Goal: Task Accomplishment & Management: Use online tool/utility

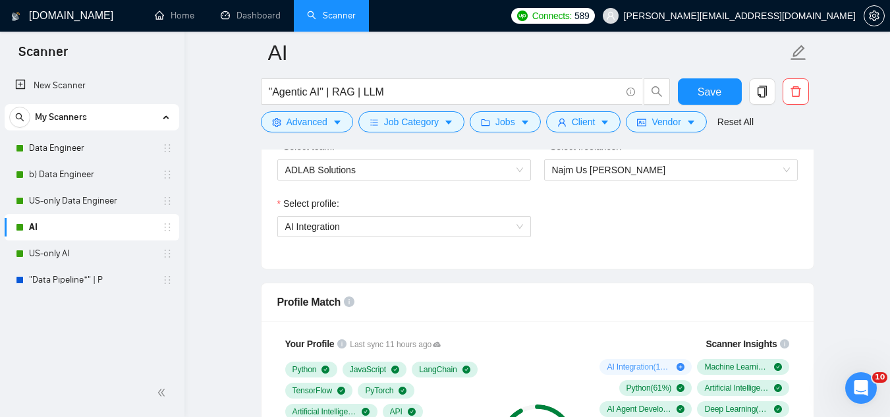
scroll to position [790, 0]
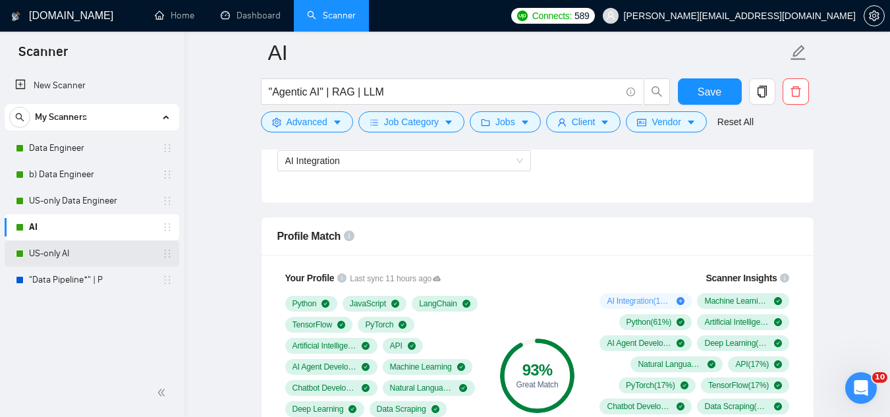
click at [41, 252] on link "US-only AI" at bounding box center [91, 253] width 125 height 26
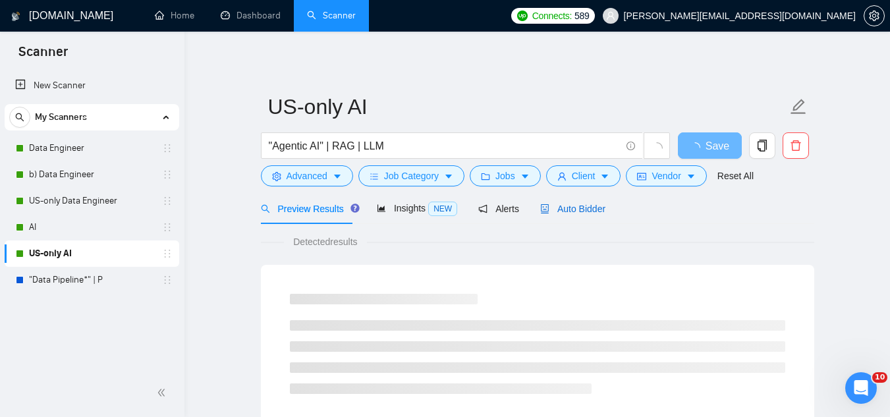
click at [589, 207] on span "Auto Bidder" at bounding box center [572, 208] width 65 height 11
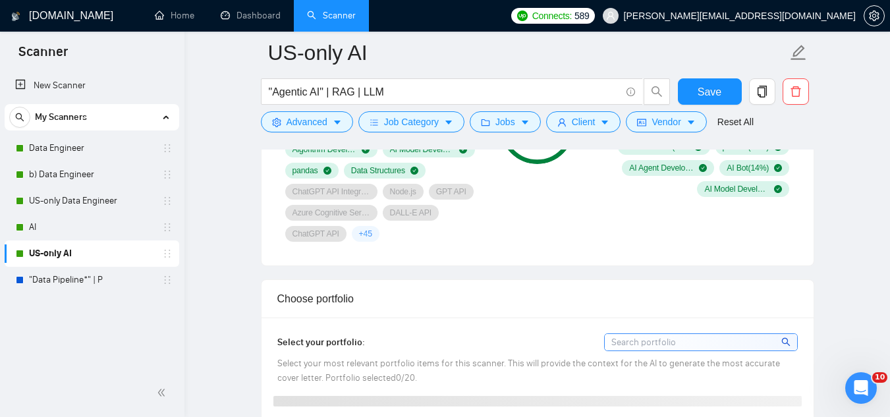
scroll to position [856, 0]
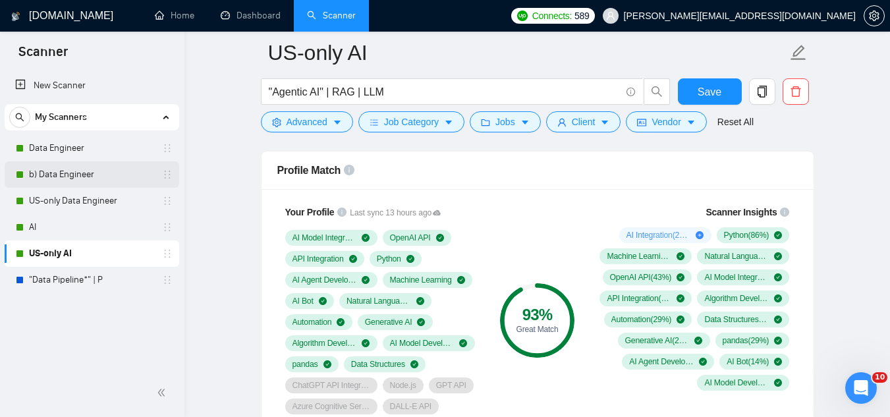
click at [57, 174] on link "b) Data Engineer" at bounding box center [91, 174] width 125 height 26
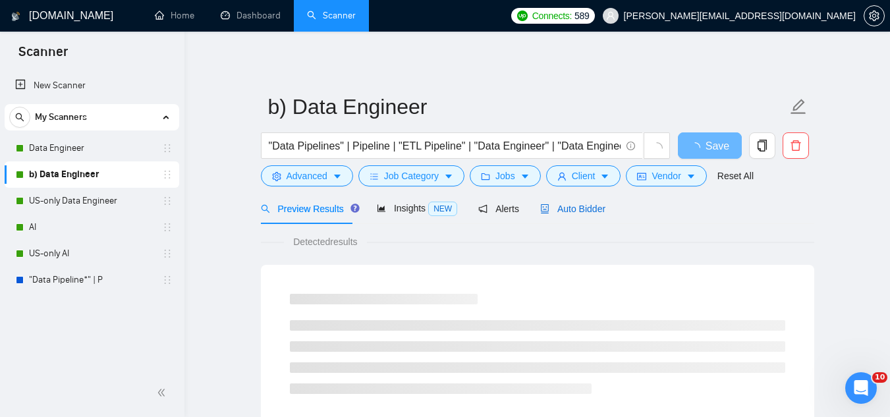
click at [567, 203] on span "Auto Bidder" at bounding box center [572, 208] width 65 height 11
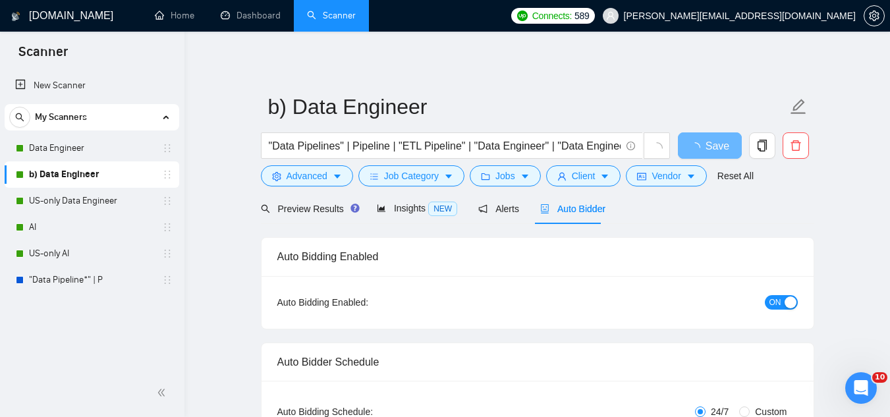
radio input "false"
radio input "true"
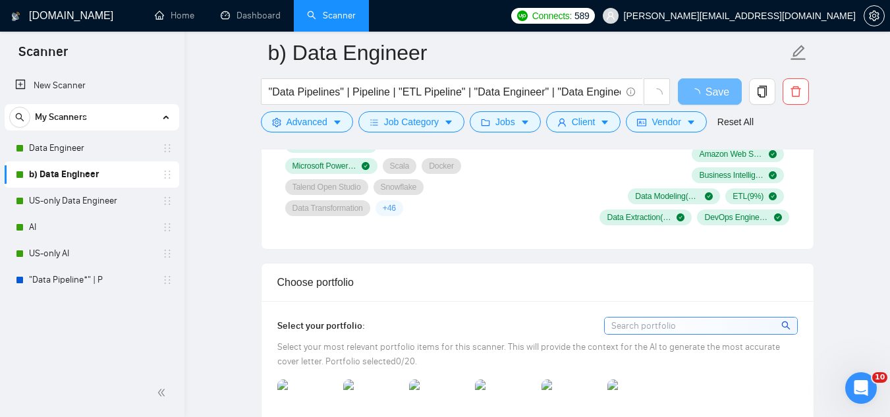
scroll to position [1053, 0]
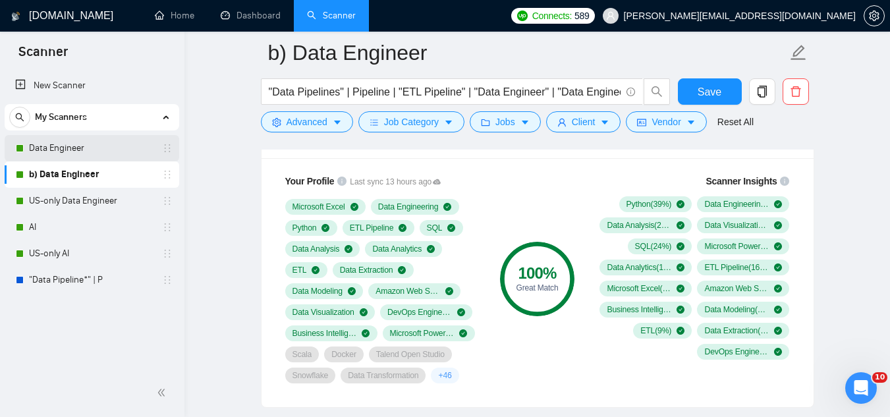
click at [65, 148] on link "Data Engineer" at bounding box center [91, 148] width 125 height 26
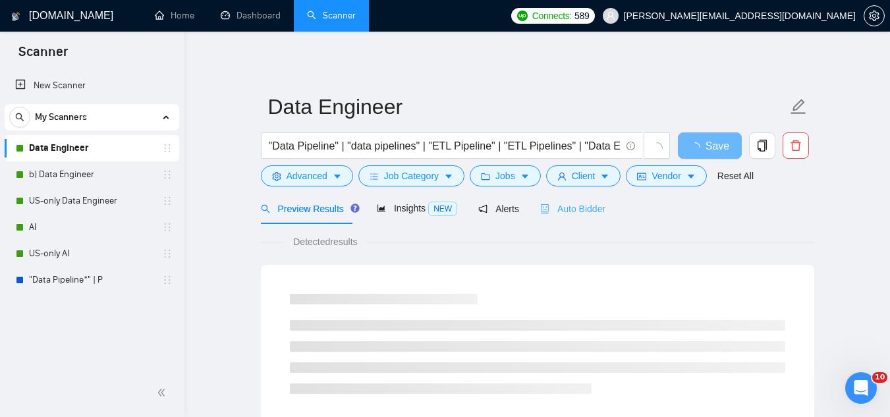
click at [561, 219] on div "Auto Bidder" at bounding box center [572, 208] width 65 height 31
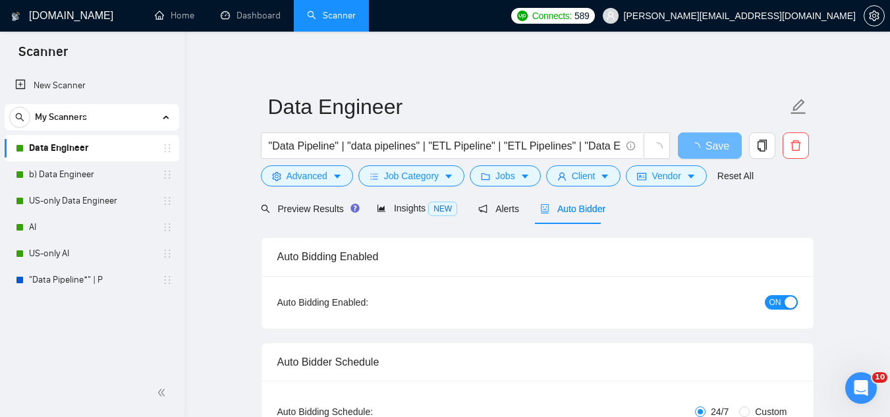
radio input "false"
radio input "true"
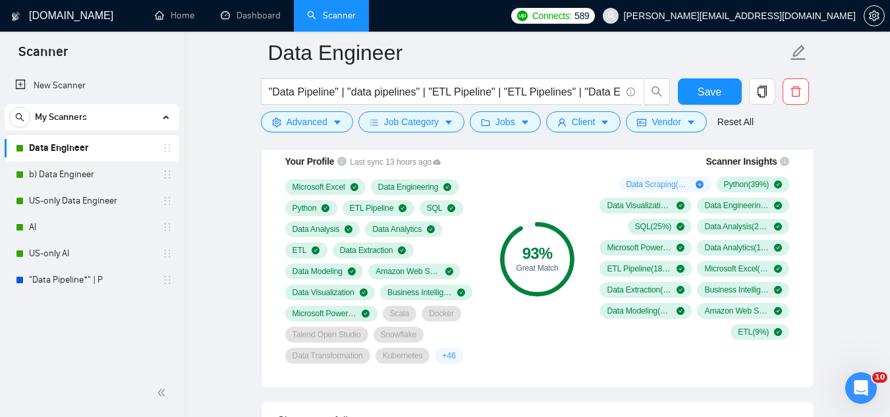
scroll to position [1053, 0]
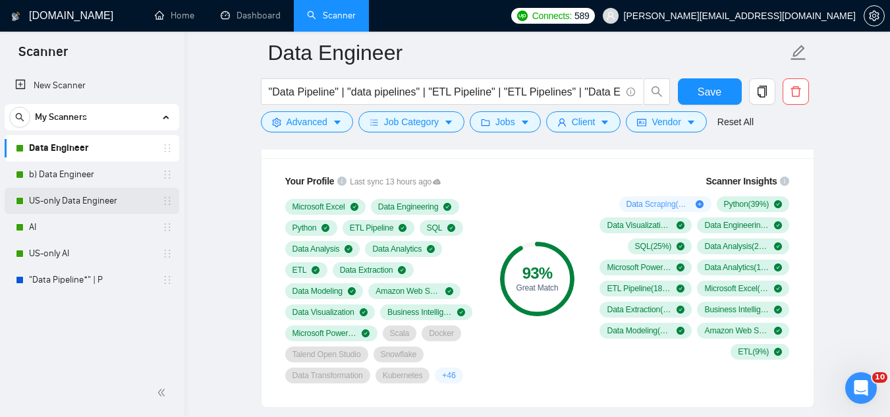
click at [110, 205] on link "US-only Data Engineer" at bounding box center [91, 201] width 125 height 26
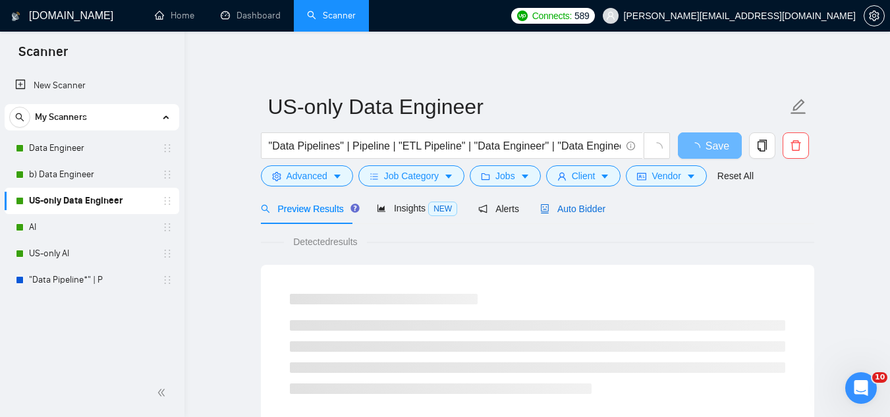
drag, startPoint x: 592, startPoint y: 211, endPoint x: 607, endPoint y: 217, distance: 16.3
click at [591, 211] on span "Auto Bidder" at bounding box center [572, 208] width 65 height 11
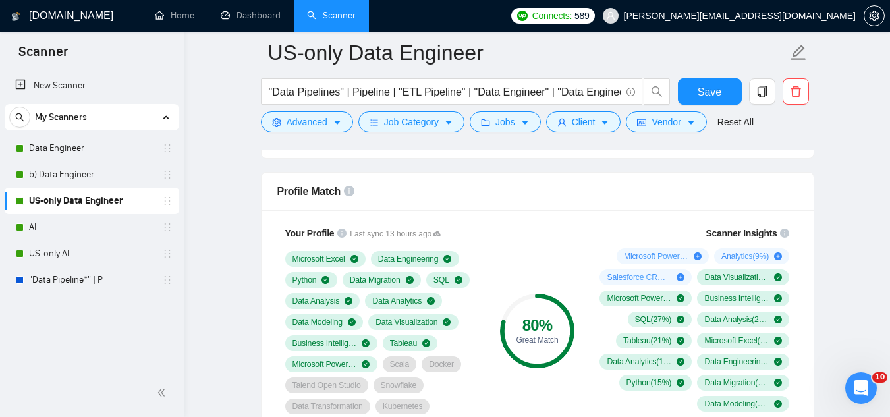
scroll to position [856, 0]
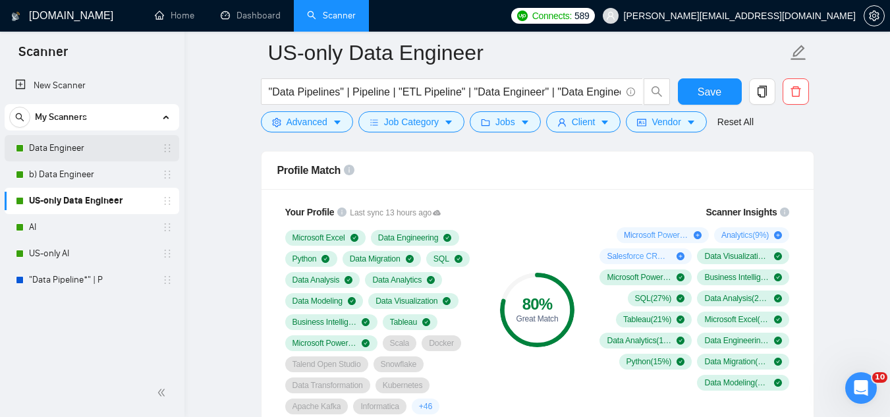
click at [53, 149] on link "Data Engineer" at bounding box center [91, 148] width 125 height 26
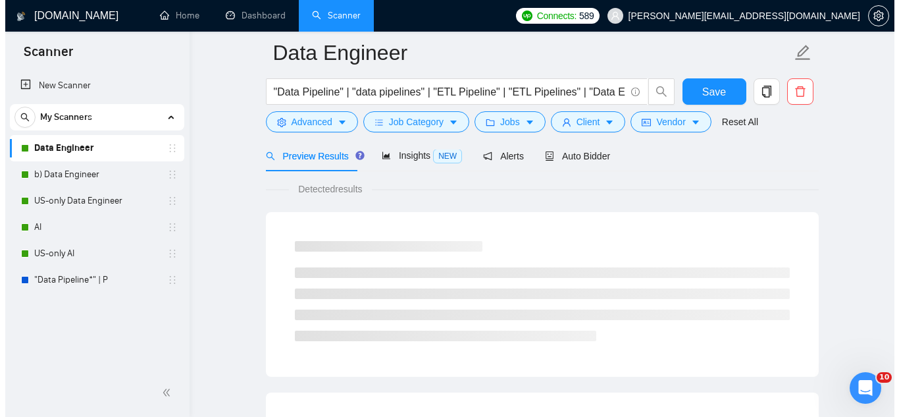
scroll to position [845, 0]
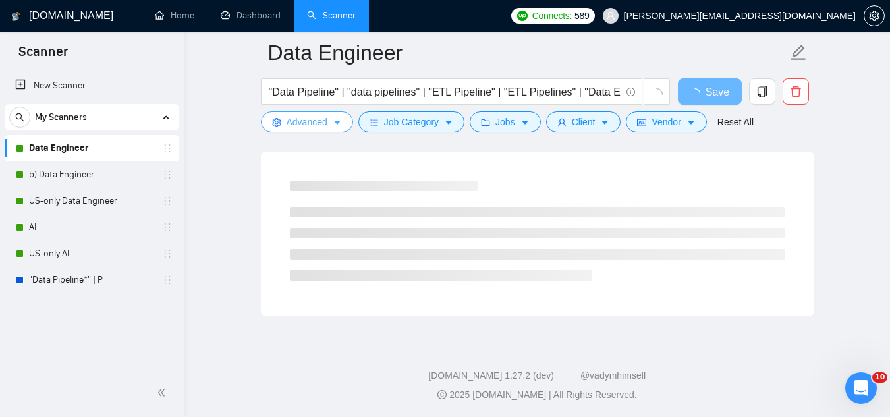
click at [308, 126] on span "Advanced" at bounding box center [306, 122] width 41 height 14
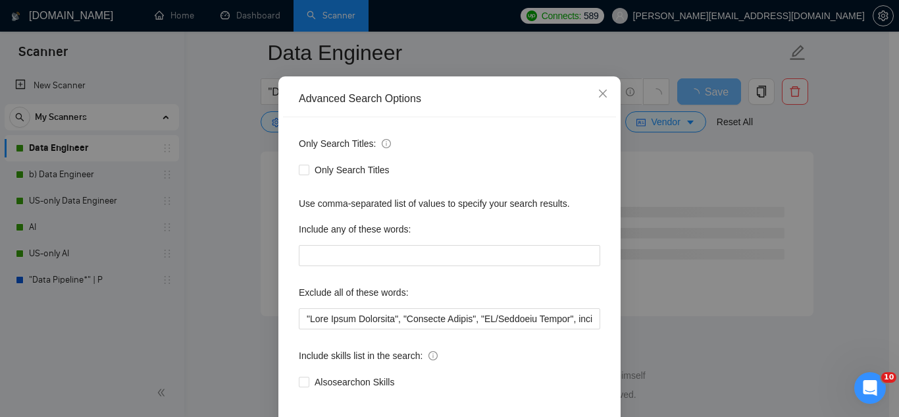
scroll to position [131, 0]
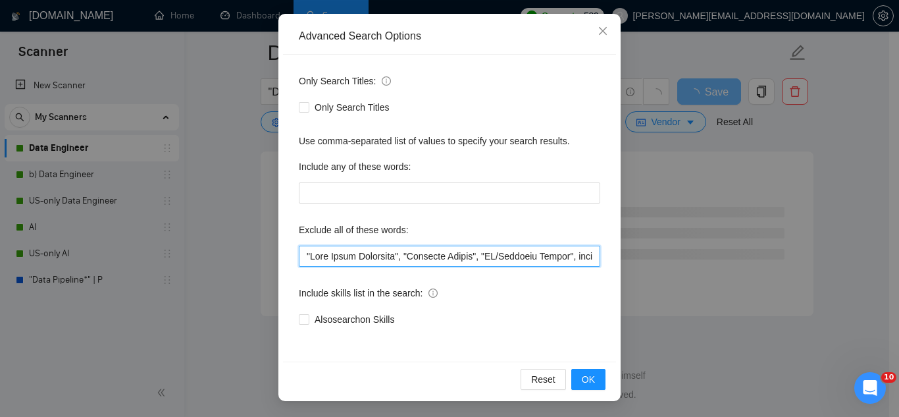
click at [302, 257] on input "text" at bounding box center [450, 256] width 302 height 21
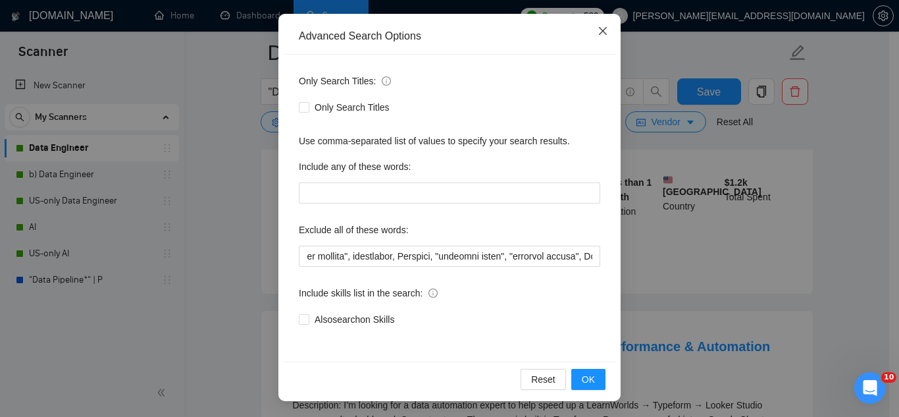
scroll to position [0, 0]
drag, startPoint x: 590, startPoint y: 31, endPoint x: 600, endPoint y: 34, distance: 10.9
click at [598, 32] on span "Close" at bounding box center [603, 32] width 36 height 36
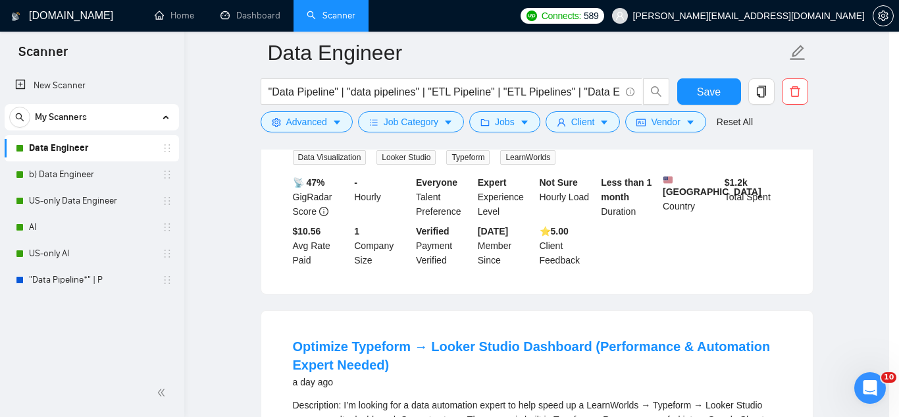
scroll to position [65, 0]
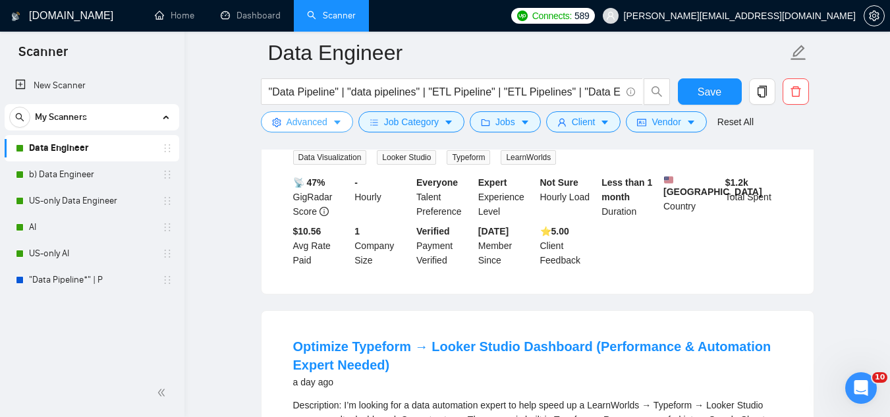
click at [310, 124] on span "Advanced" at bounding box center [306, 122] width 41 height 14
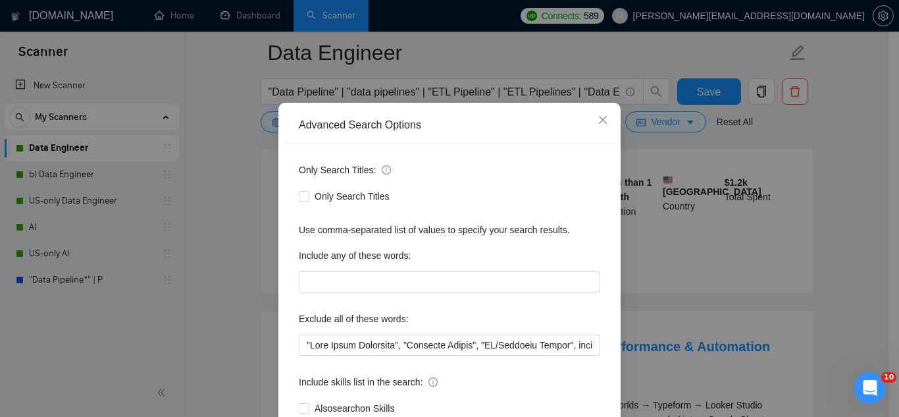
scroll to position [66, 0]
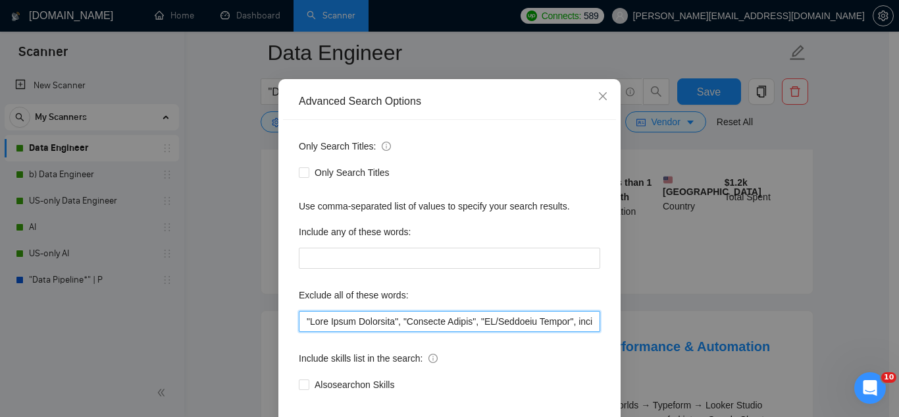
click at [300, 324] on input "text" at bounding box center [450, 321] width 302 height 21
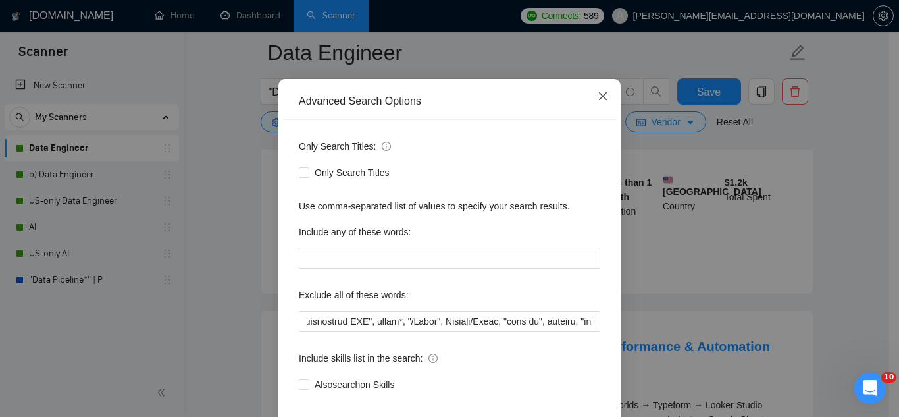
scroll to position [0, 0]
drag, startPoint x: 598, startPoint y: 93, endPoint x: 590, endPoint y: 95, distance: 8.0
click at [598, 93] on icon "close" at bounding box center [603, 96] width 11 height 11
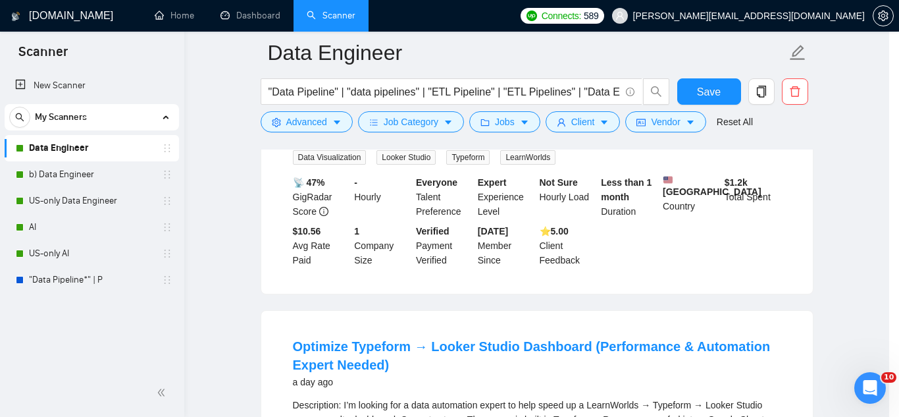
scroll to position [65, 0]
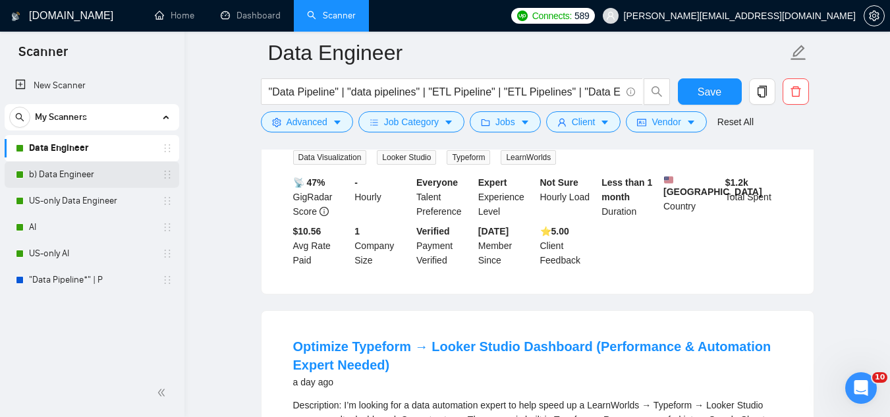
drag, startPoint x: 51, startPoint y: 180, endPoint x: 61, endPoint y: 178, distance: 9.4
click at [51, 180] on link "b) Data Engineer" at bounding box center [91, 174] width 125 height 26
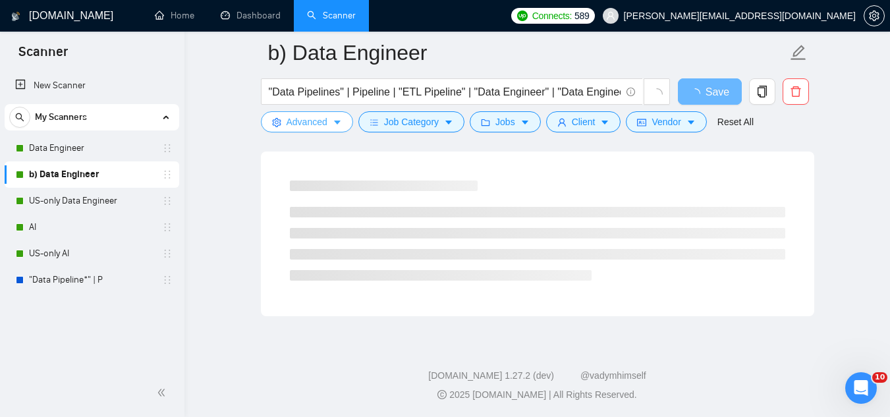
click at [314, 122] on span "Advanced" at bounding box center [306, 122] width 41 height 14
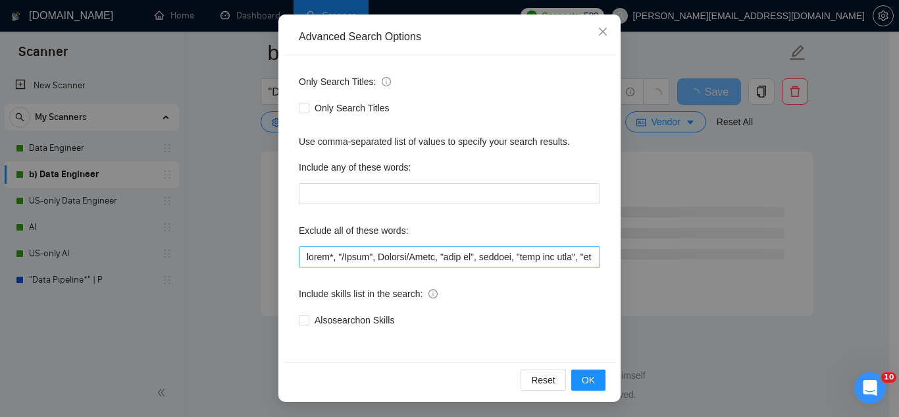
scroll to position [131, 0]
click at [303, 258] on input "text" at bounding box center [450, 256] width 302 height 21
paste input ""Full Stack Developer", "Computer Vision", "AI/Computer Vision", coach/tutor, "…"
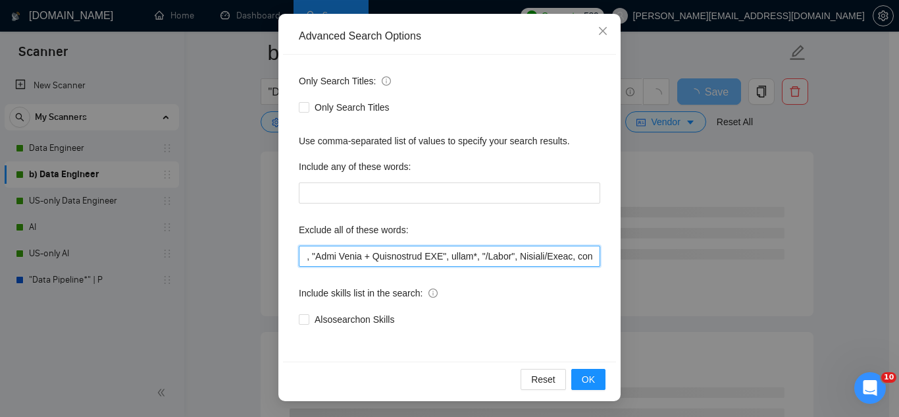
scroll to position [0, 441]
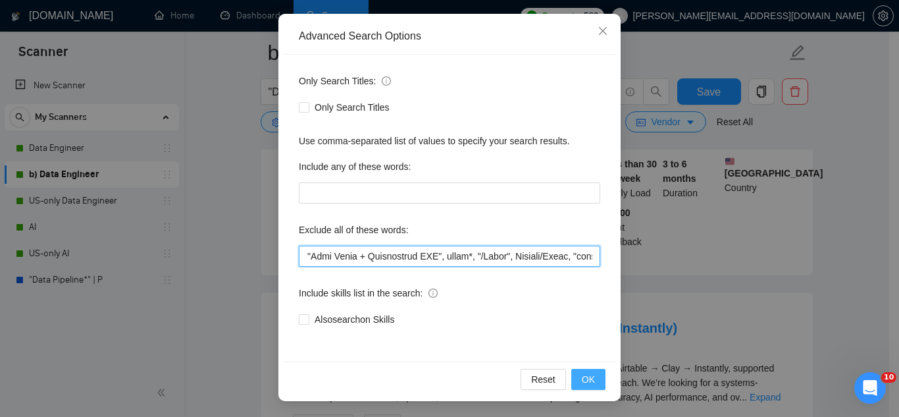
type input ""Lore Ipsum Dolorsita", "Consecte Adipis", "EL/Seddoeiu Tempor", incid/utlab, "…"
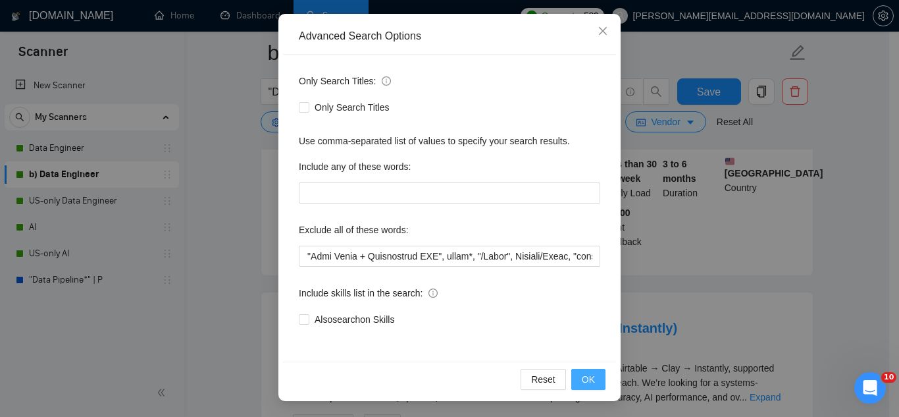
click at [586, 387] on button "OK" at bounding box center [588, 379] width 34 height 21
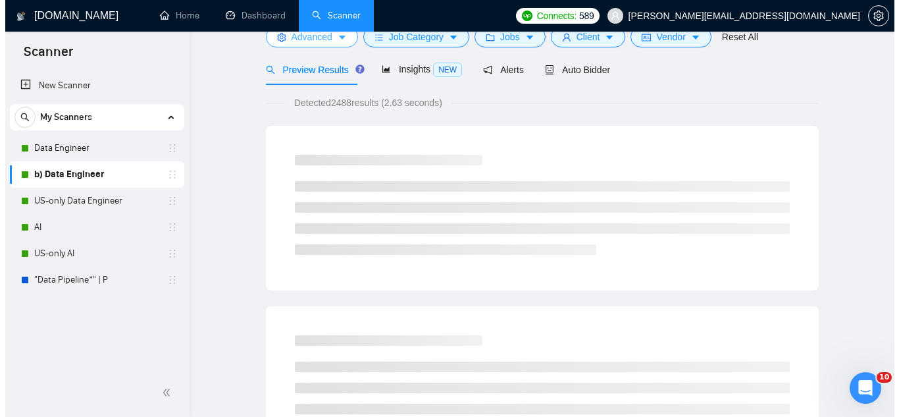
scroll to position [0, 0]
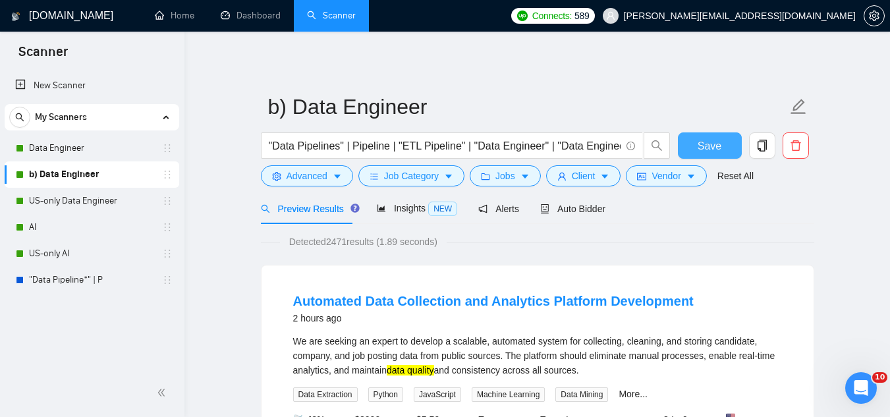
click at [718, 149] on span "Save" at bounding box center [709, 146] width 24 height 16
click at [101, 203] on link "US-only Data Engineer" at bounding box center [91, 201] width 125 height 26
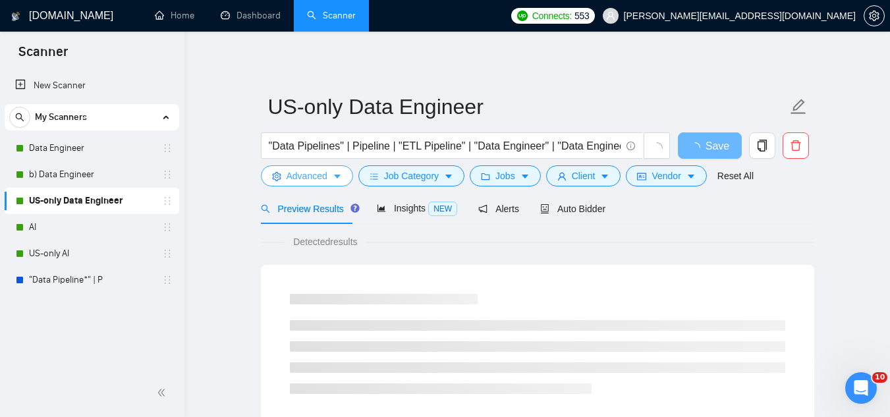
click at [302, 176] on span "Advanced" at bounding box center [306, 176] width 41 height 14
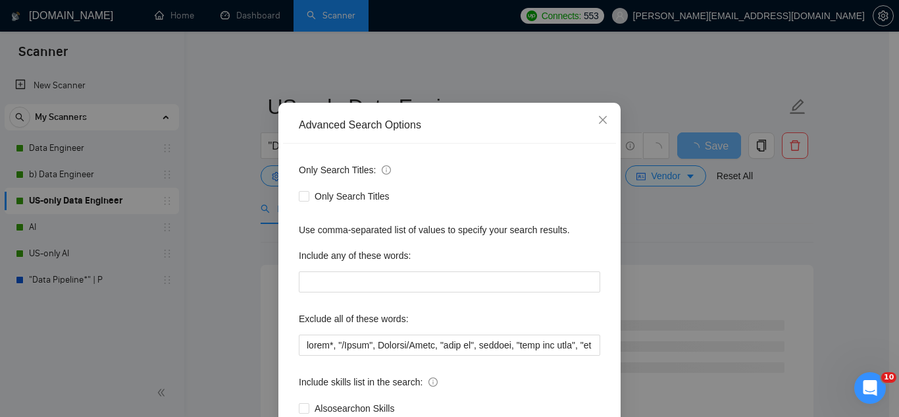
scroll to position [66, 0]
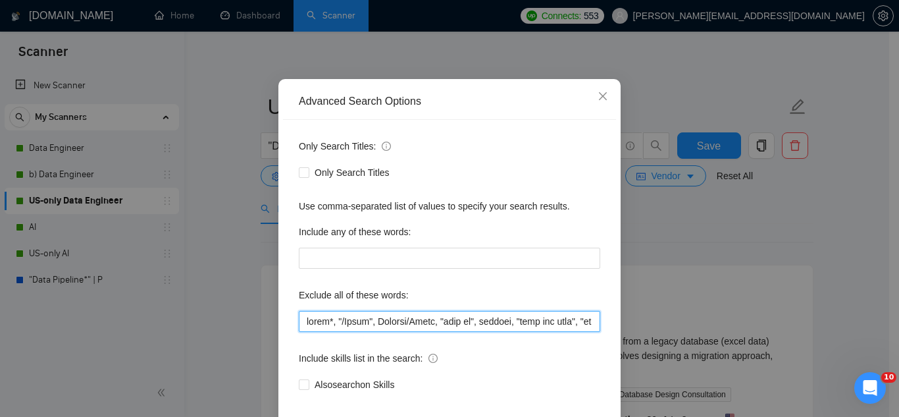
drag, startPoint x: 427, startPoint y: 319, endPoint x: 279, endPoint y: 309, distance: 147.8
click at [283, 309] on div "Only Search Titles: Only Search Titles Use comma-separated list of values to sp…" at bounding box center [449, 273] width 333 height 307
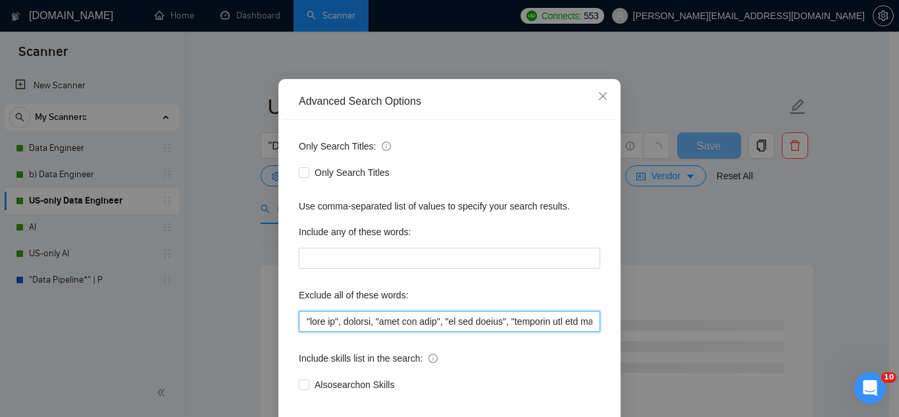
paste input ""Full Stack Developer", "Computer Vision", "AI/Computer Vision", coach/tutor, "…"
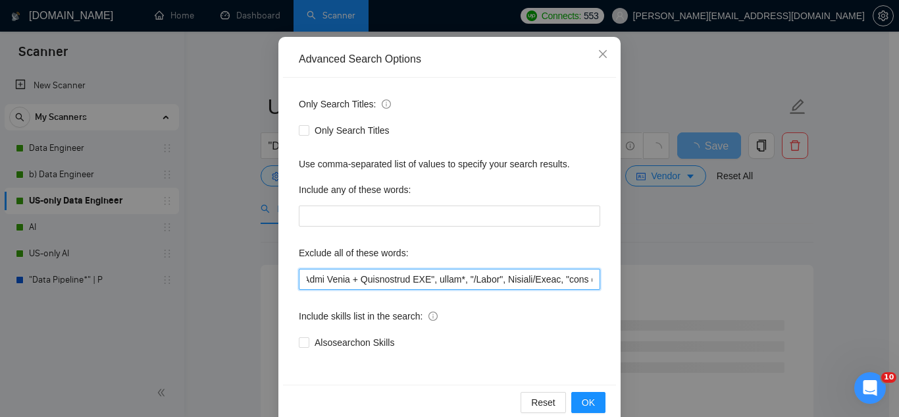
scroll to position [131, 0]
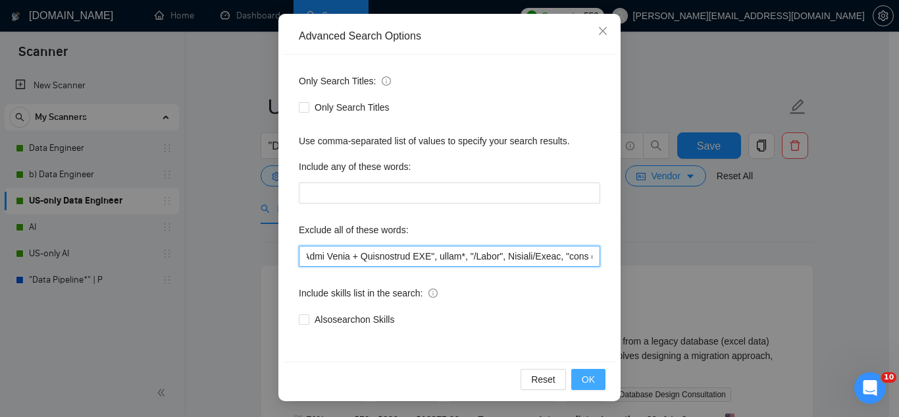
type input ""Lore Ipsum Dolorsita", "Consecte Adipis", "EL/Seddoeiu Tempor", incid/utlab, "…"
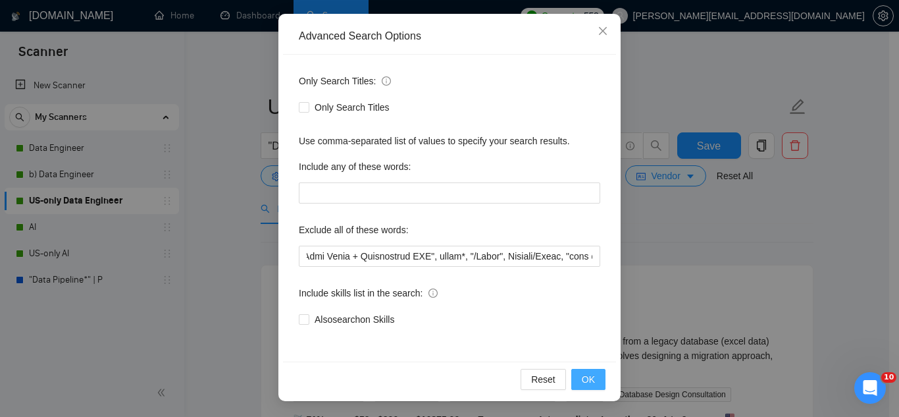
scroll to position [0, 0]
click at [575, 385] on button "OK" at bounding box center [588, 379] width 34 height 21
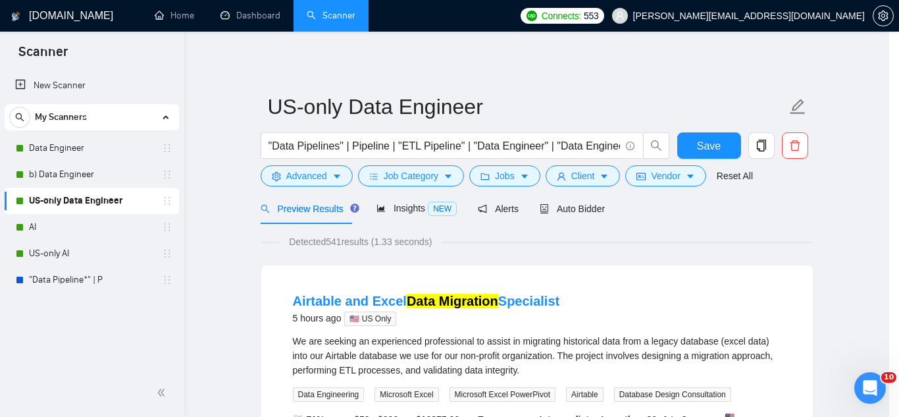
scroll to position [65, 0]
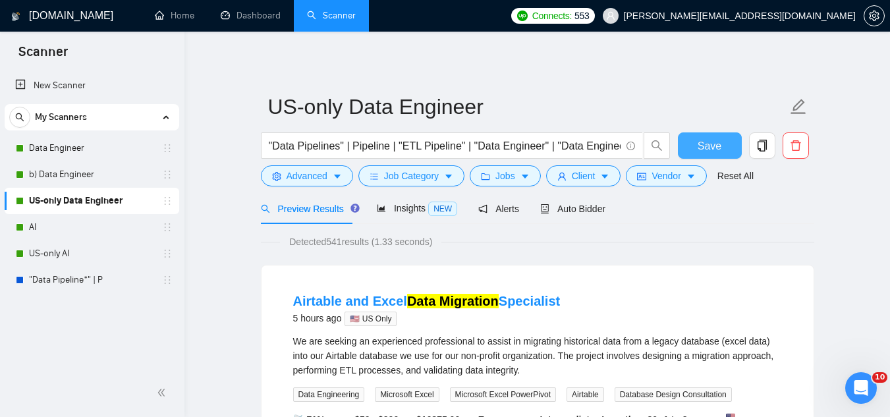
click at [714, 151] on span "Save" at bounding box center [709, 146] width 24 height 16
click at [72, 227] on link "AI" at bounding box center [91, 227] width 125 height 26
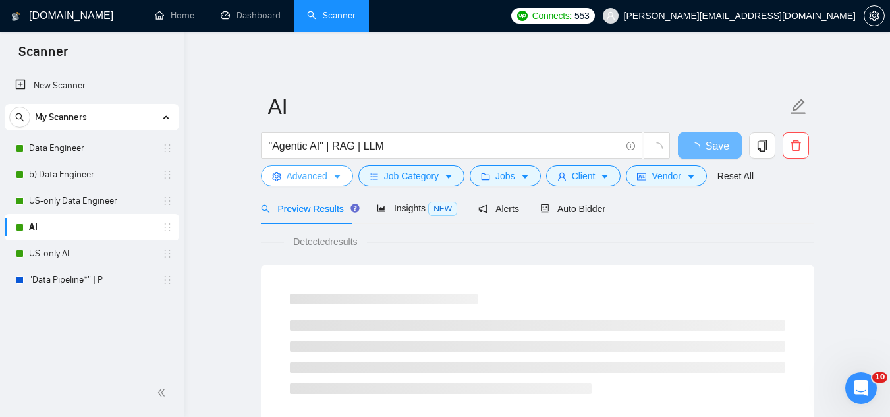
click at [296, 183] on span "Advanced" at bounding box center [306, 176] width 41 height 14
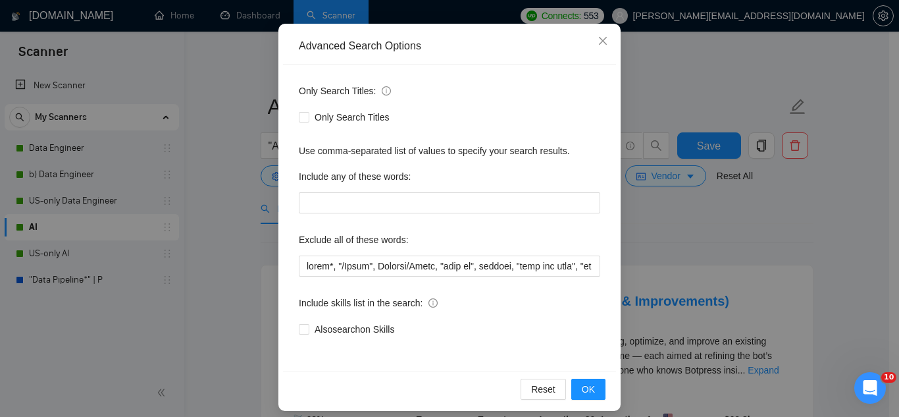
scroll to position [131, 0]
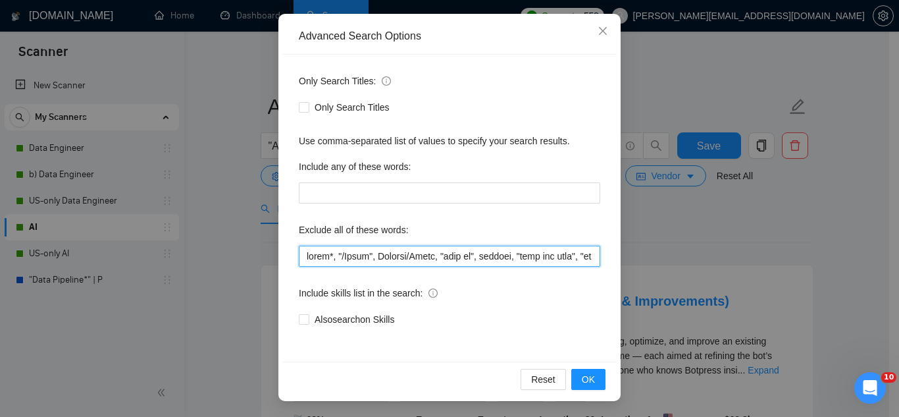
click at [299, 254] on input "text" at bounding box center [450, 256] width 302 height 21
paste input ""Full Stack Developer", "Computer Vision", "AI/Computer Vision", coach/tutor, "…"
type input ""Lore Ipsum Dolorsita", "Consecte Adipis", "EL/Seddoeiu Tempor", incid/utlab, E…"
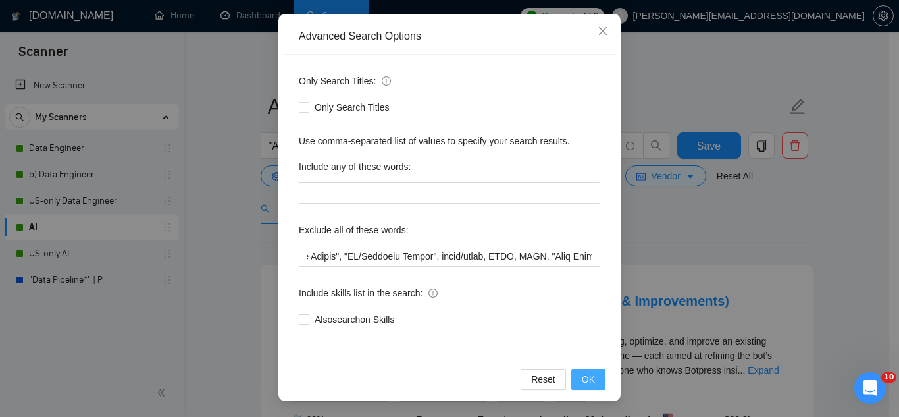
scroll to position [0, 0]
click at [596, 383] on button "OK" at bounding box center [588, 379] width 34 height 21
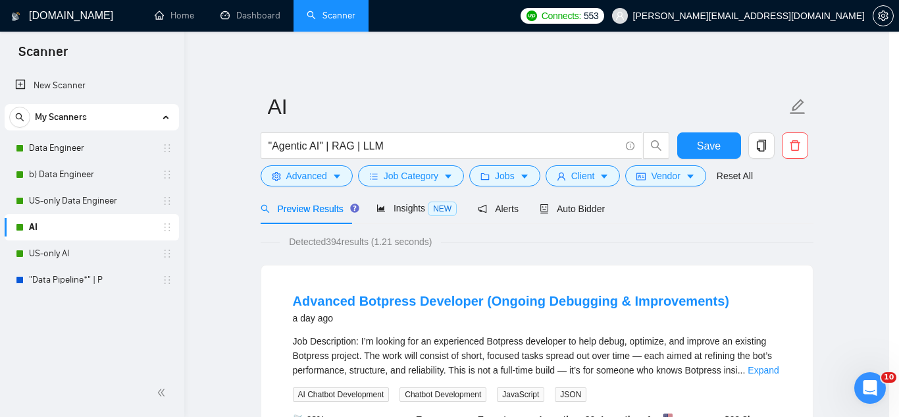
scroll to position [65, 0]
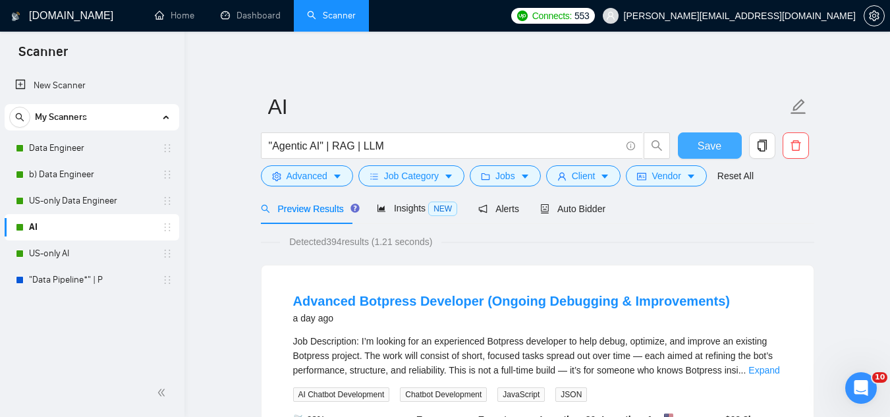
click at [706, 155] on button "Save" at bounding box center [709, 145] width 64 height 26
click at [301, 180] on span "Advanced" at bounding box center [306, 176] width 41 height 14
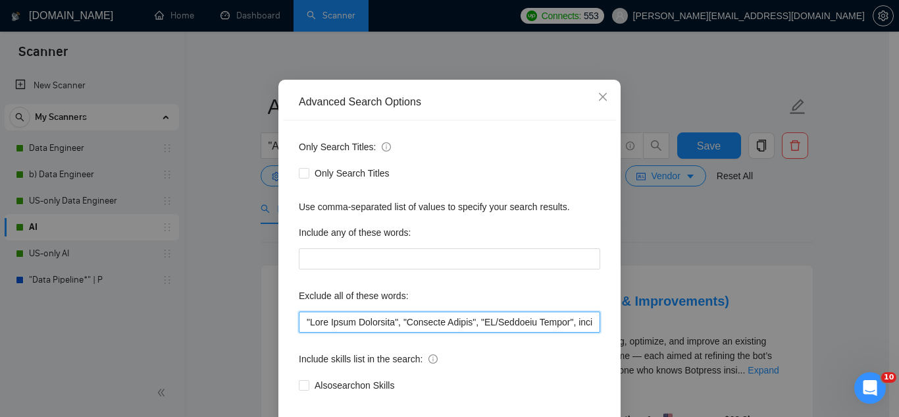
click at [321, 332] on input "text" at bounding box center [450, 321] width 302 height 21
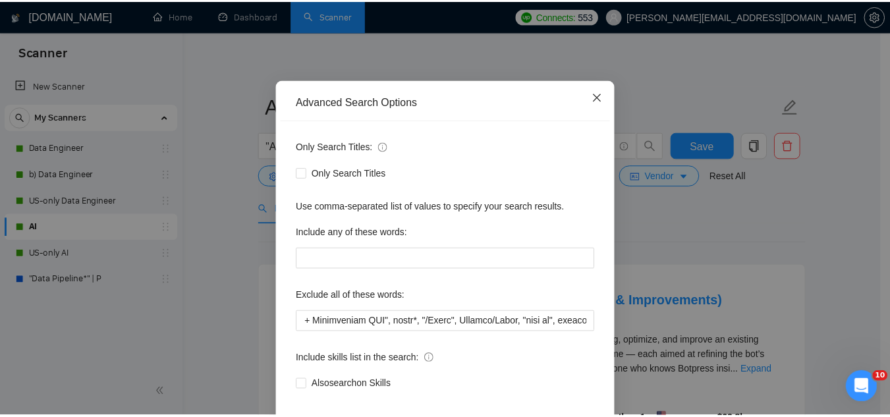
scroll to position [0, 0]
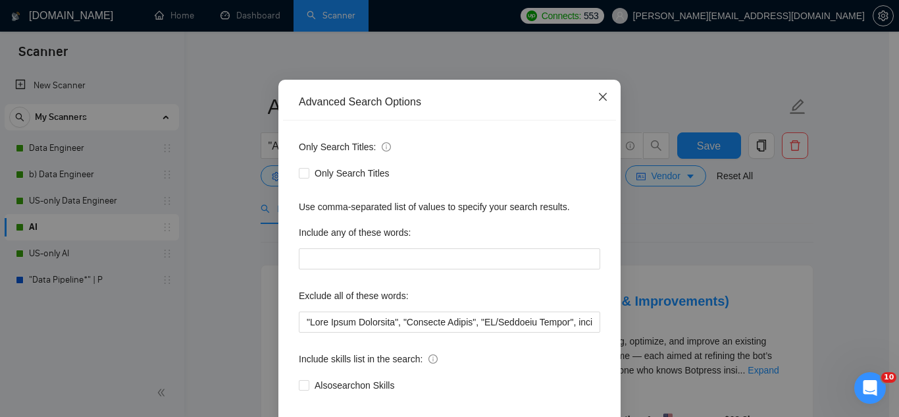
click at [599, 101] on icon "close" at bounding box center [603, 97] width 8 height 8
